Goal: Task Accomplishment & Management: Manage account settings

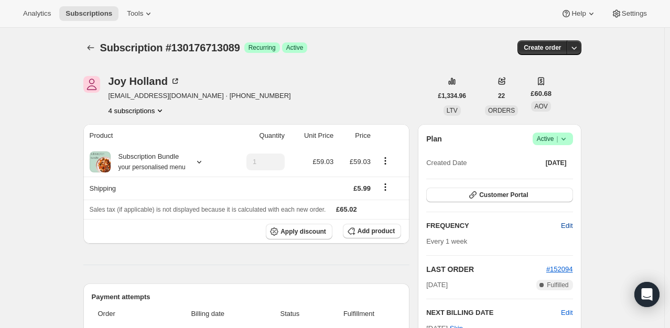
click at [568, 228] on span "Edit" at bounding box center [567, 226] width 12 height 10
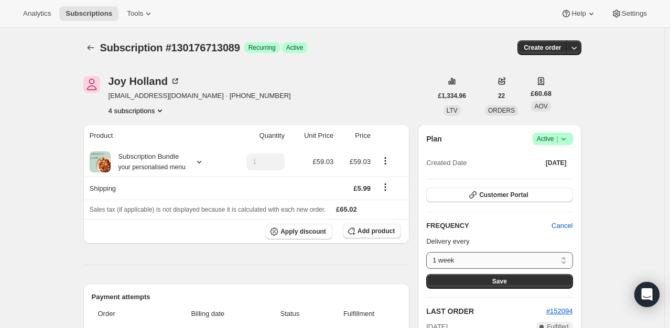
click at [528, 265] on select "1 week 2 weeks 3 weeks 4 weeks 5 weeks 6 weeks 7 weeks 8 weeks Custom..." at bounding box center [499, 260] width 146 height 17
select select "WEEK#2"
click at [429, 252] on select "1 week 2 weeks 3 weeks 4 weeks 5 weeks 6 weeks 7 weeks 8 weeks Custom..." at bounding box center [499, 260] width 146 height 17
click at [491, 279] on button "Save" at bounding box center [499, 281] width 146 height 15
